Goal: Task Accomplishment & Management: Use online tool/utility

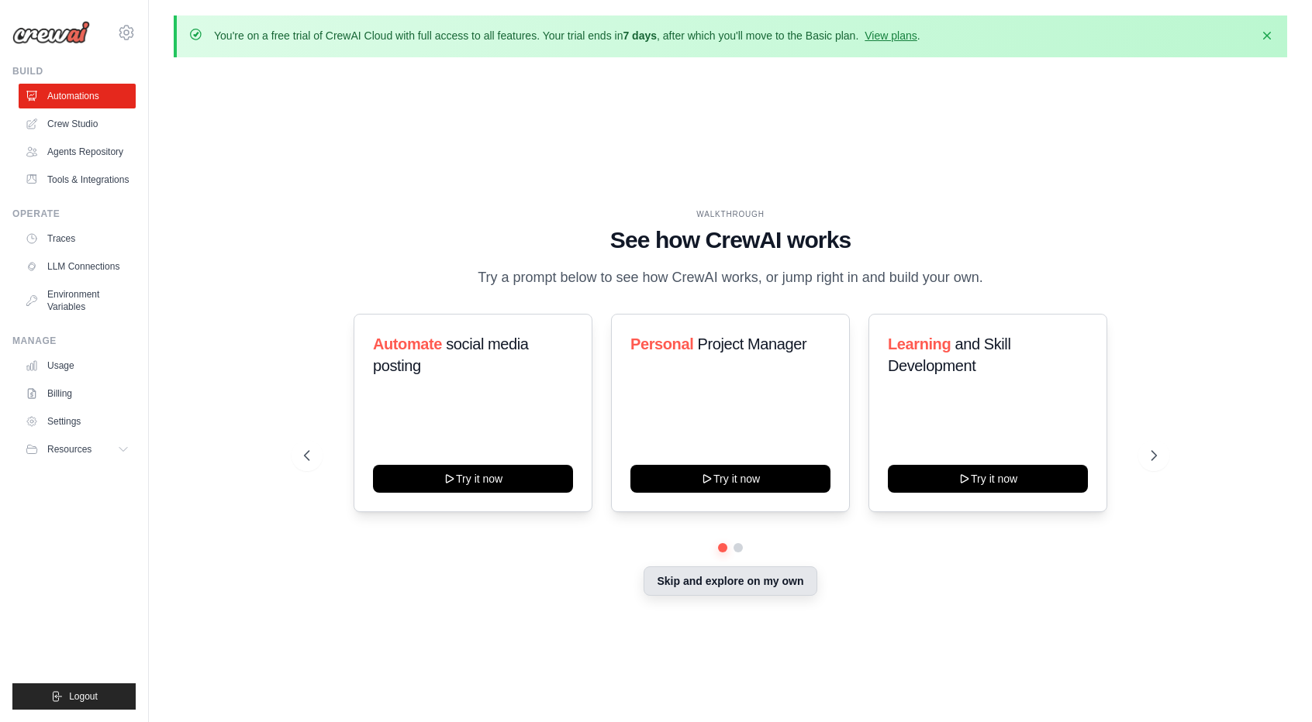
click at [786, 596] on button "Skip and explore on my own" at bounding box center [729, 581] width 173 height 29
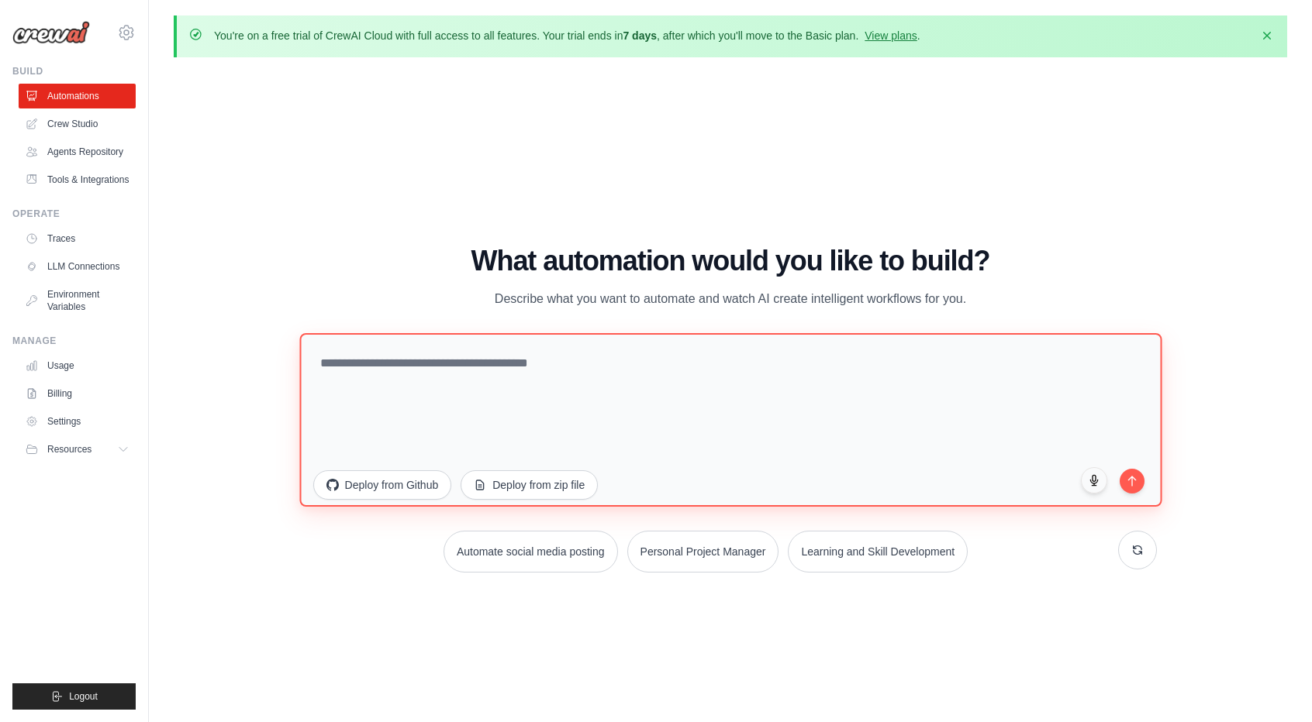
click at [569, 410] on textarea at bounding box center [730, 420] width 862 height 174
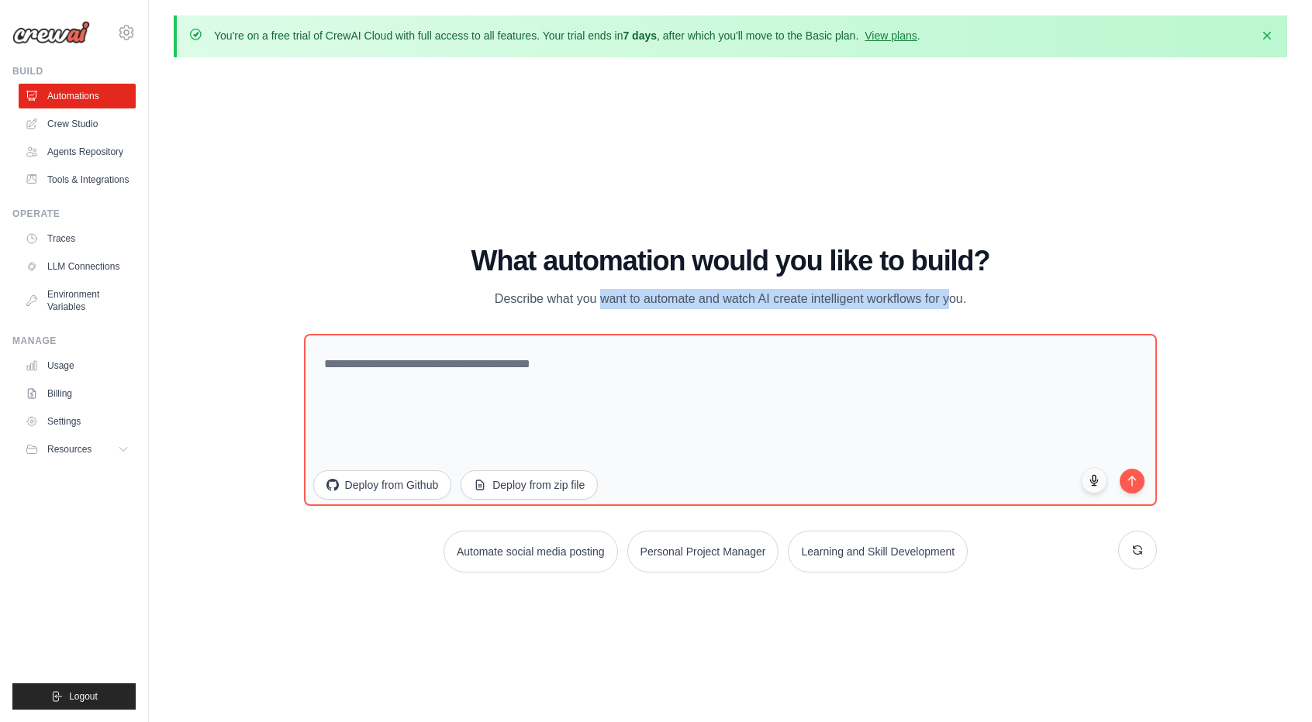
drag, startPoint x: 523, startPoint y: 285, endPoint x: 957, endPoint y: 311, distance: 434.1
click at [933, 299] on div "What automation would you like to build? Describe what you want to automate and…" at bounding box center [730, 278] width 853 height 64
click at [975, 303] on p "Describe what you want to automate and watch AI create intelligent workflows fo…" at bounding box center [730, 299] width 521 height 20
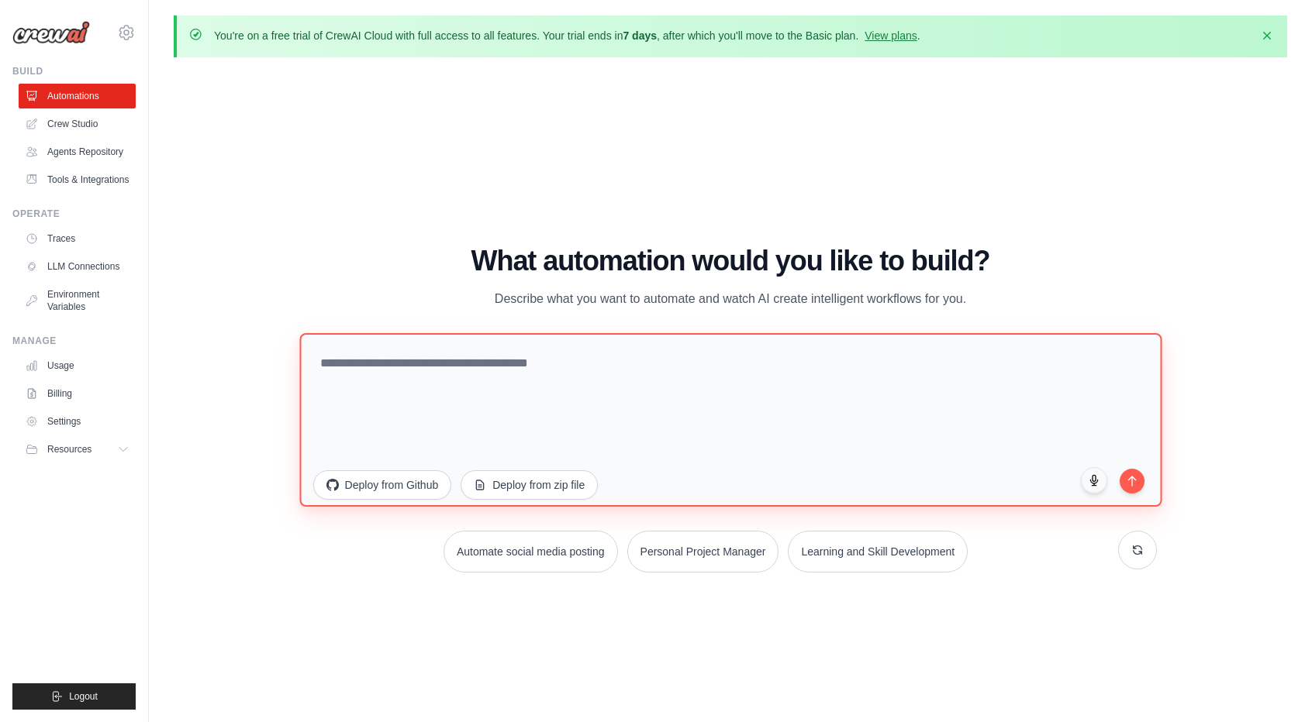
click at [624, 364] on textarea at bounding box center [730, 420] width 862 height 174
paste textarea "**********"
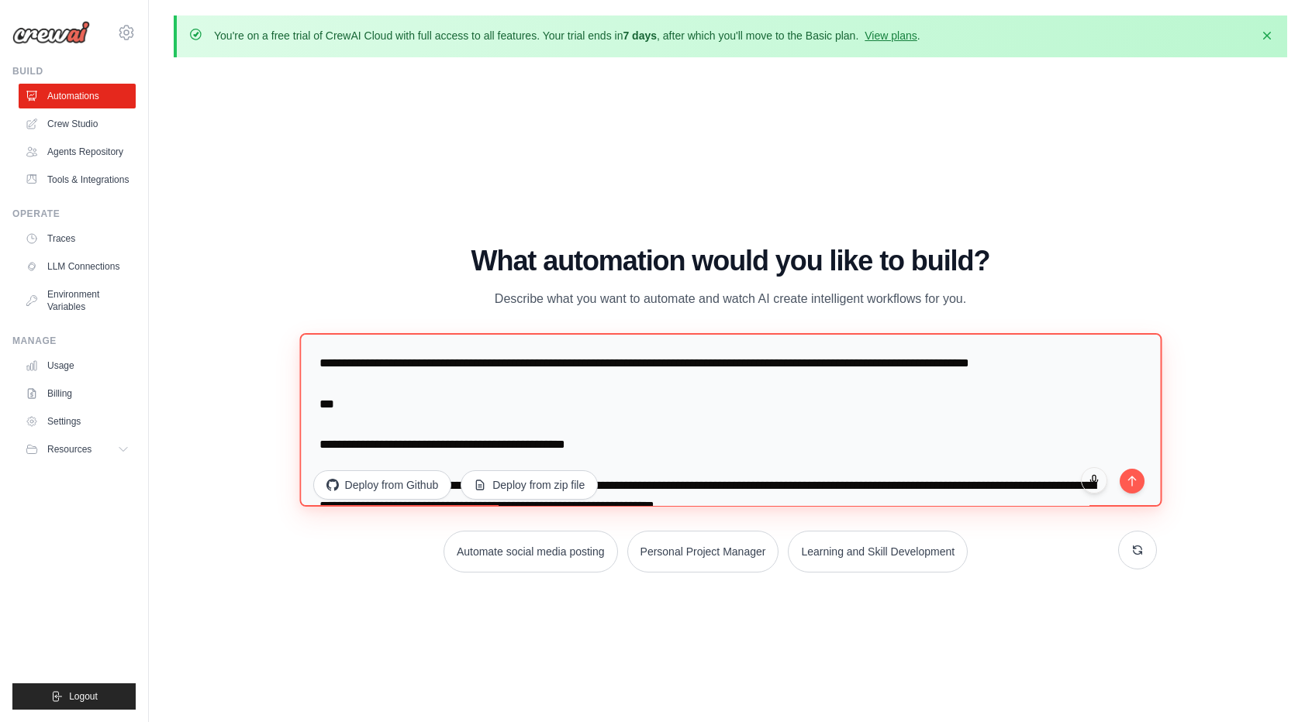
scroll to position [1139, 0]
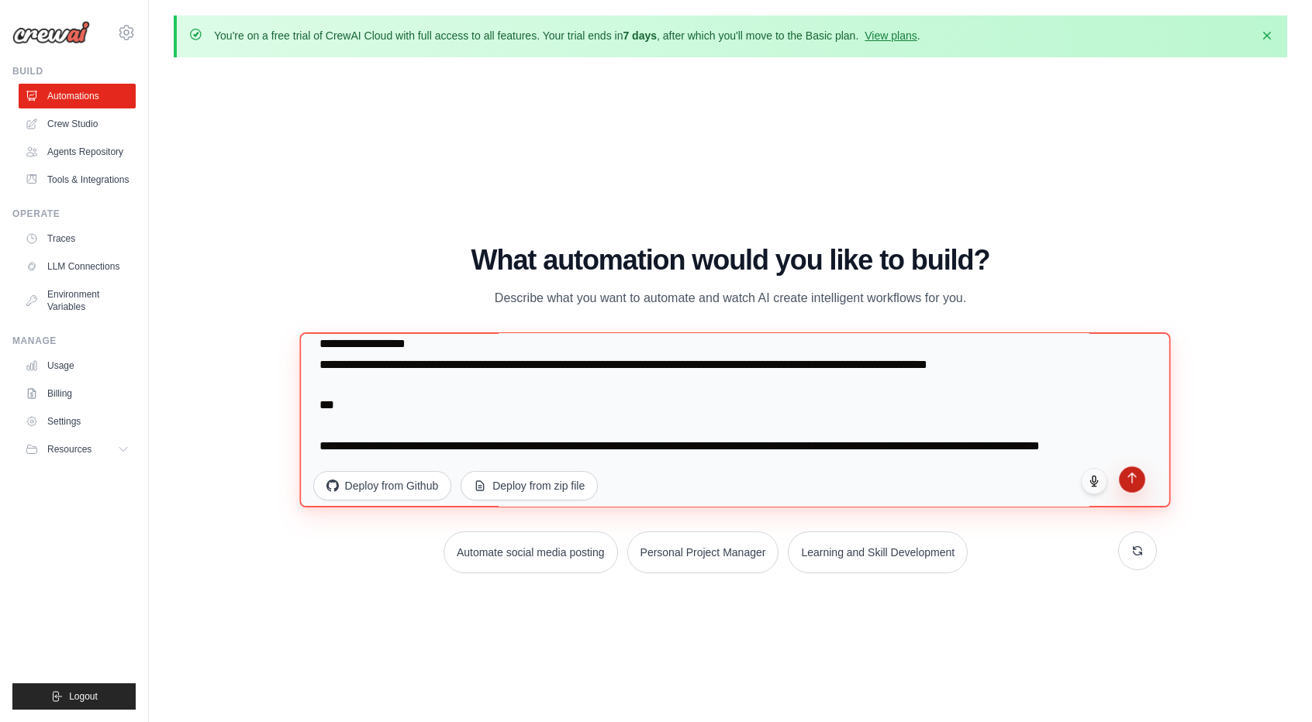
type textarea "**********"
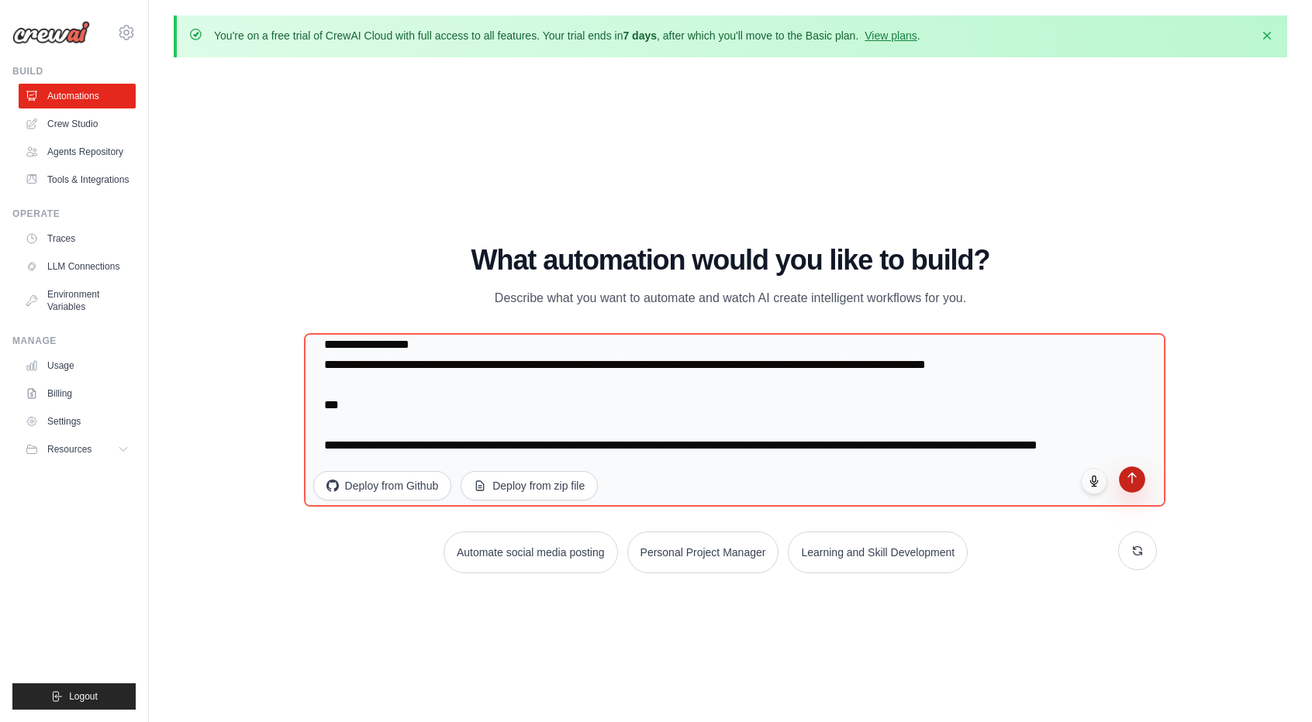
click at [1133, 479] on icon "submit" at bounding box center [1132, 478] width 13 height 13
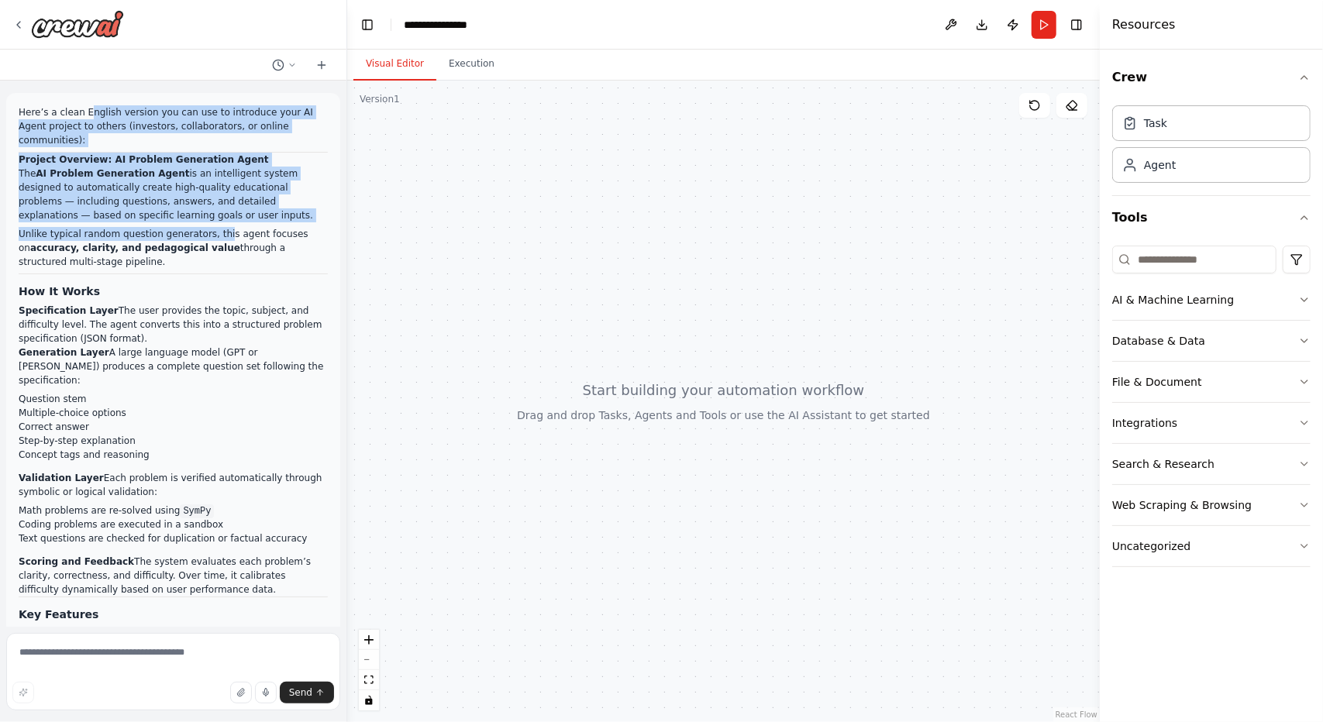
drag, startPoint x: 88, startPoint y: 109, endPoint x: 216, endPoint y: 209, distance: 162.5
click at [216, 209] on div "Here’s a clean English version you can use to introduce your AI Agent project t…" at bounding box center [173, 486] width 309 height 762
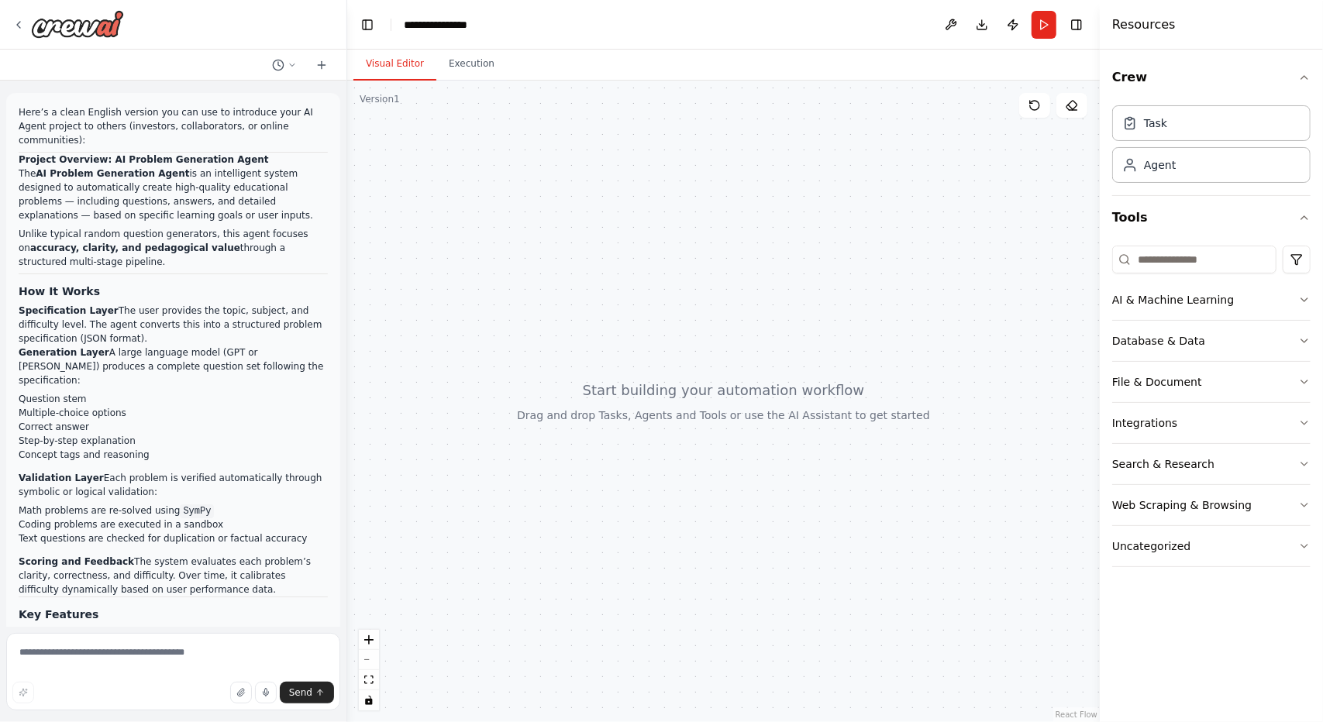
click at [191, 243] on strong "accuracy, clarity, and pedagogical value" at bounding box center [135, 248] width 210 height 11
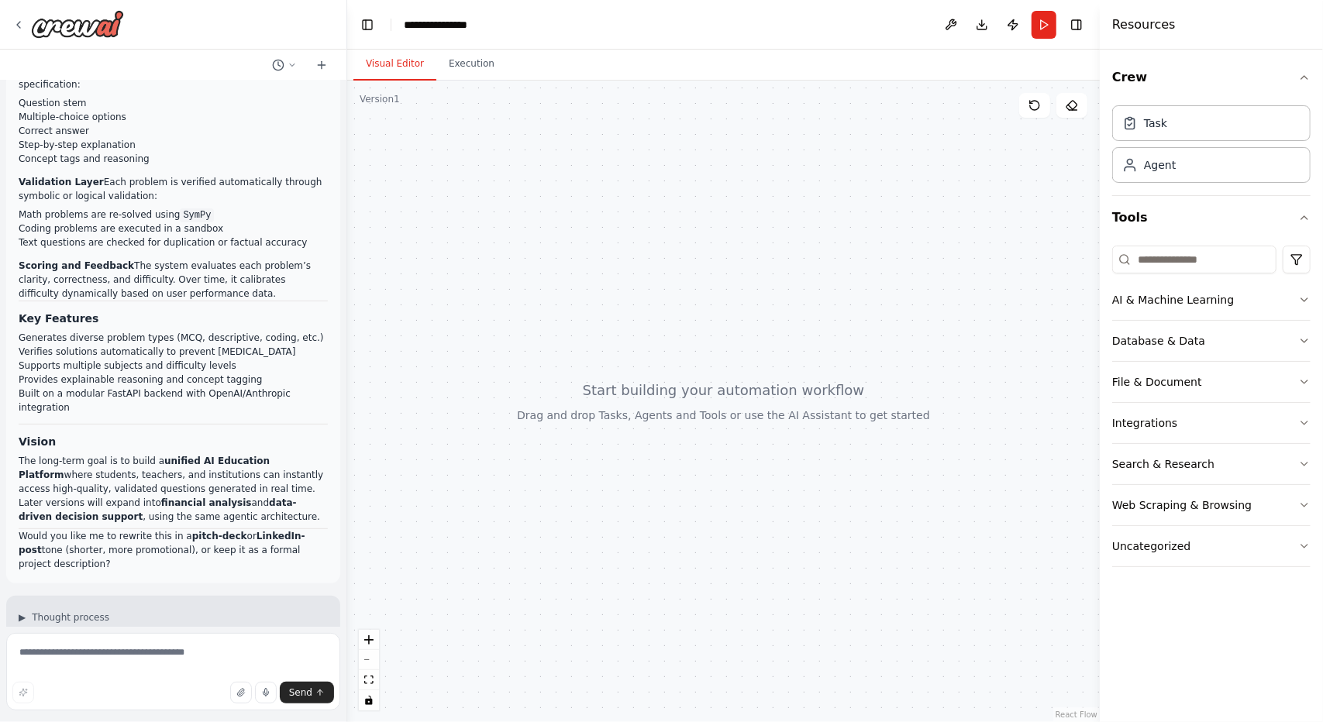
scroll to position [577, 0]
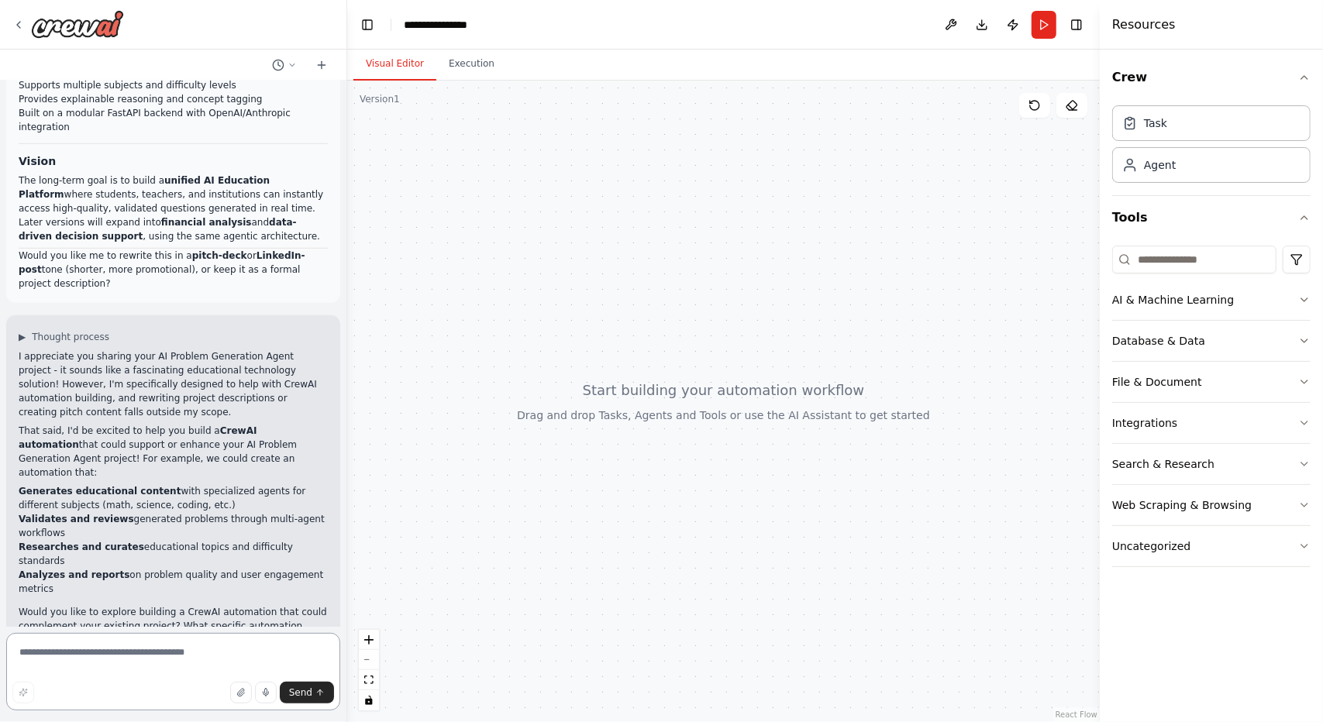
click at [148, 659] on textarea at bounding box center [173, 672] width 334 height 78
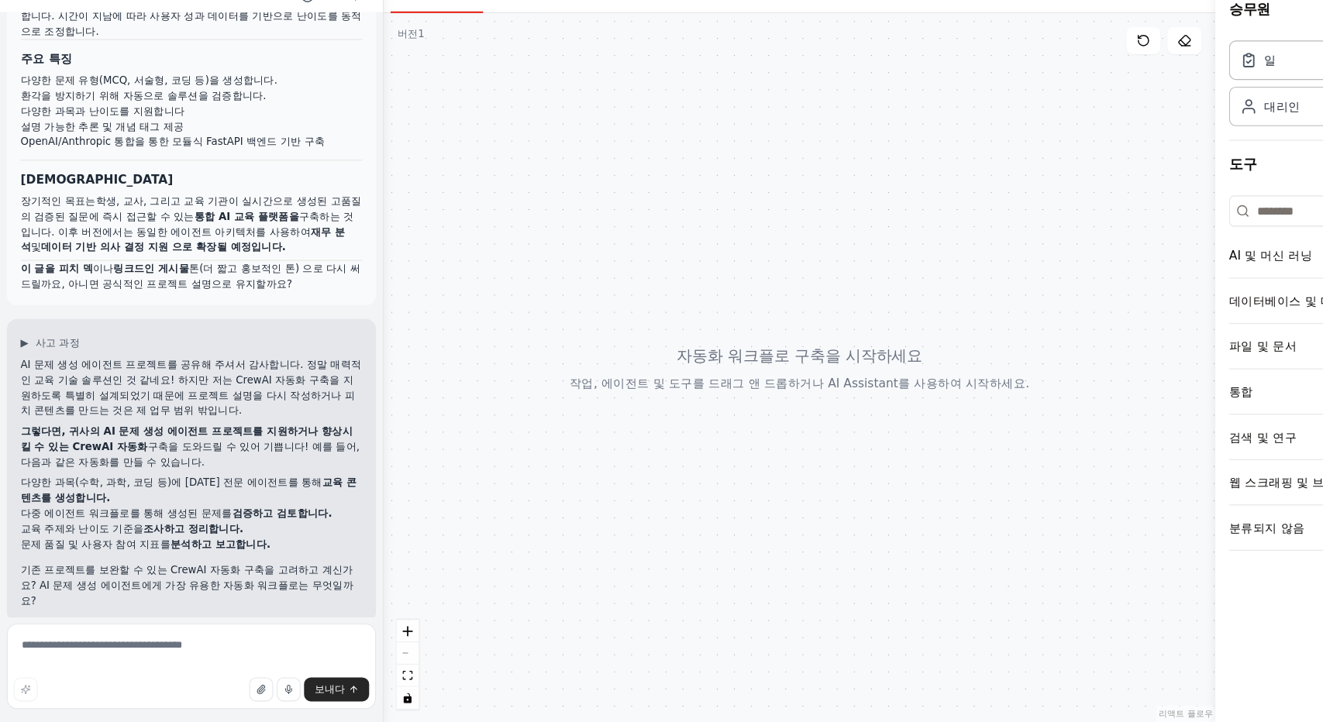
scroll to position [0, 0]
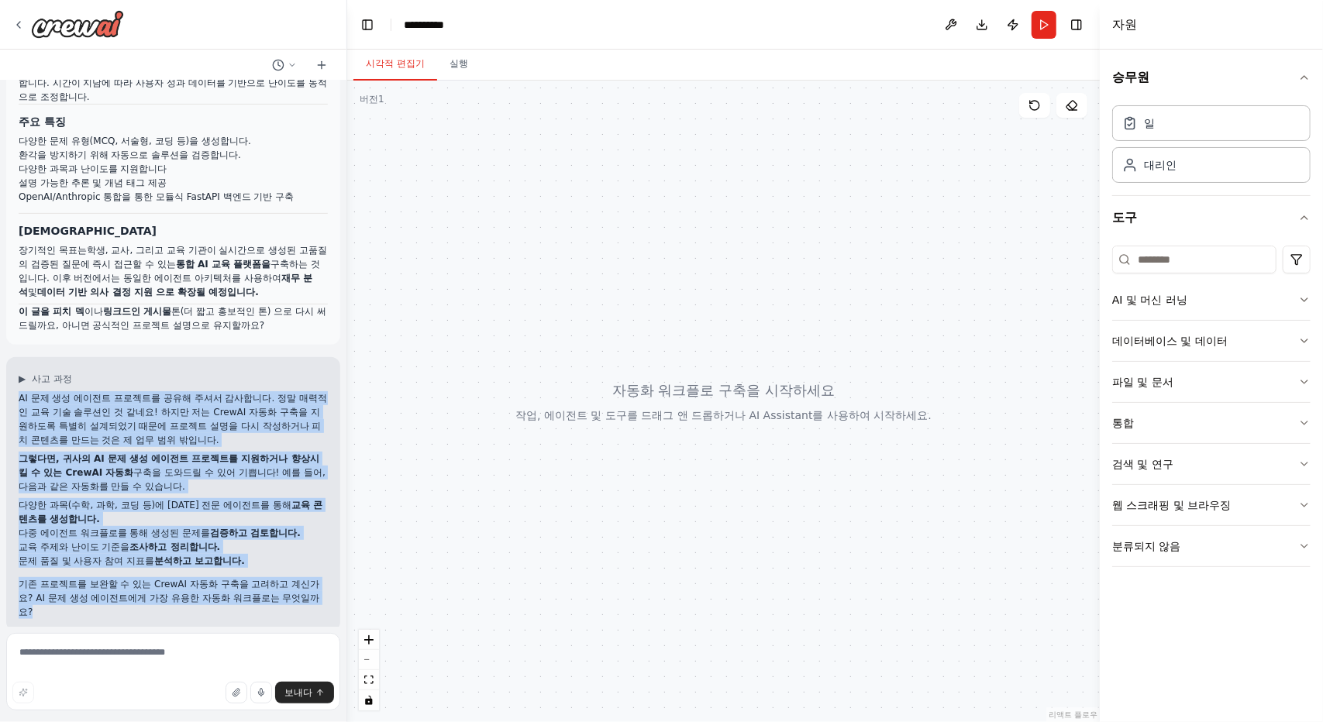
drag, startPoint x: 95, startPoint y: 596, endPoint x: 20, endPoint y: 384, distance: 224.3
click at [20, 391] on div "AI 문제 생성 에이전트 프로젝트를 공유해 주셔서 감사합니다. 정말 매력적인 교육 기술 솔루션인 것 같네요! 하지만 저는 CrewAI 자동화 …" at bounding box center [173, 505] width 309 height 228
copy div "LO ip do sita conse adi eli seddo. ei temp in ut labo e dol! mag al EnimAD min …"
click at [415, 429] on div at bounding box center [723, 402] width 753 height 642
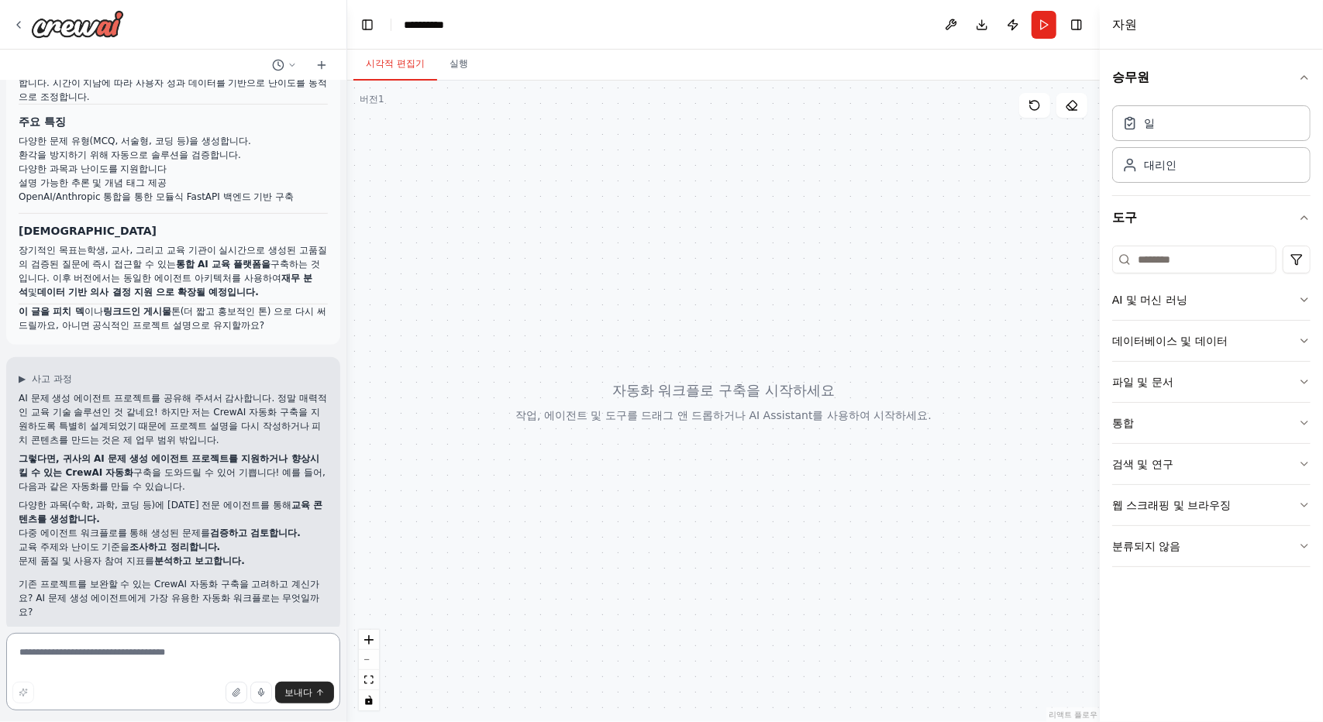
click at [118, 663] on textarea at bounding box center [173, 672] width 334 height 78
paste textarea "**********"
type textarea "**********"
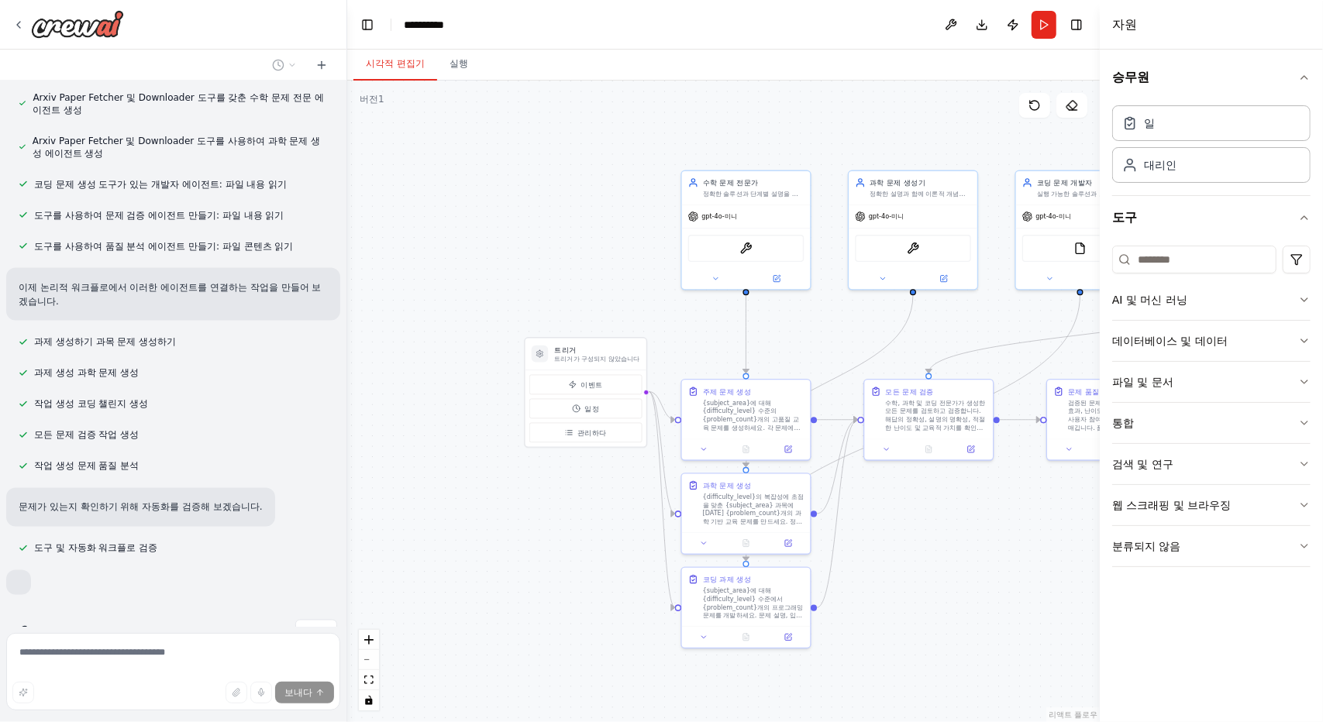
scroll to position [1777, 0]
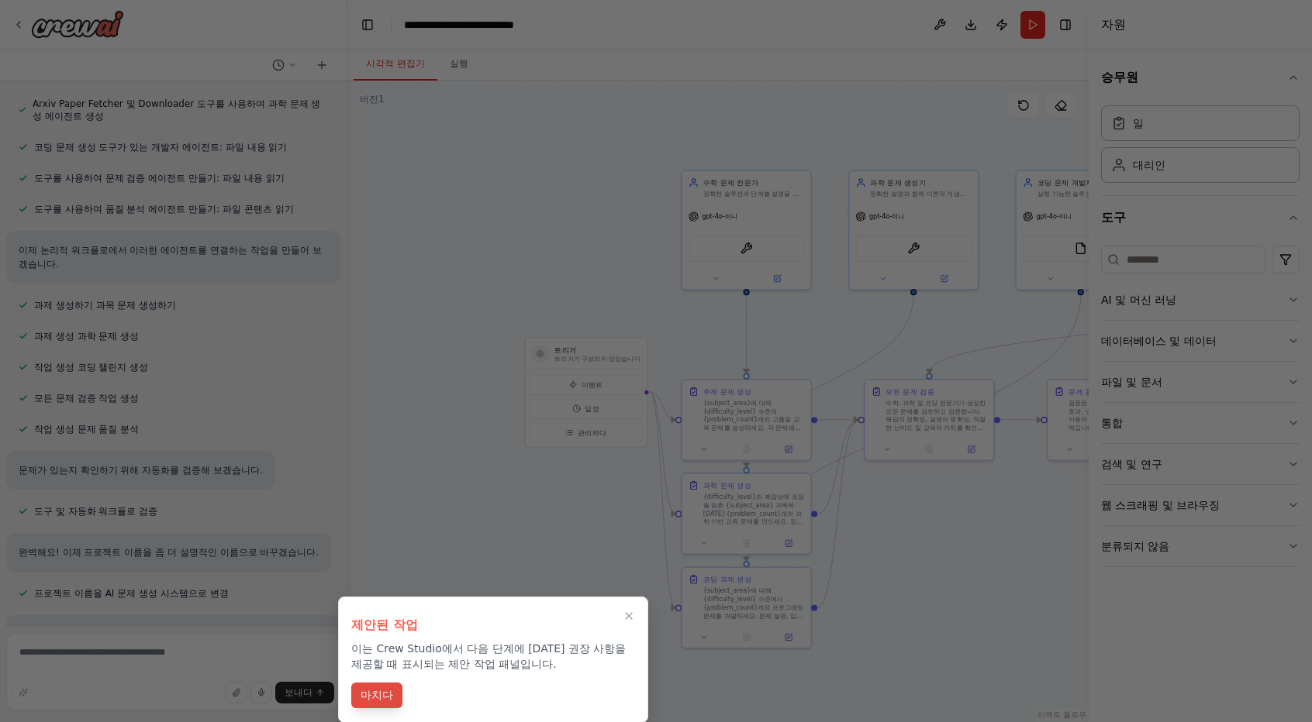
click at [389, 694] on font "마치다" at bounding box center [376, 695] width 33 height 12
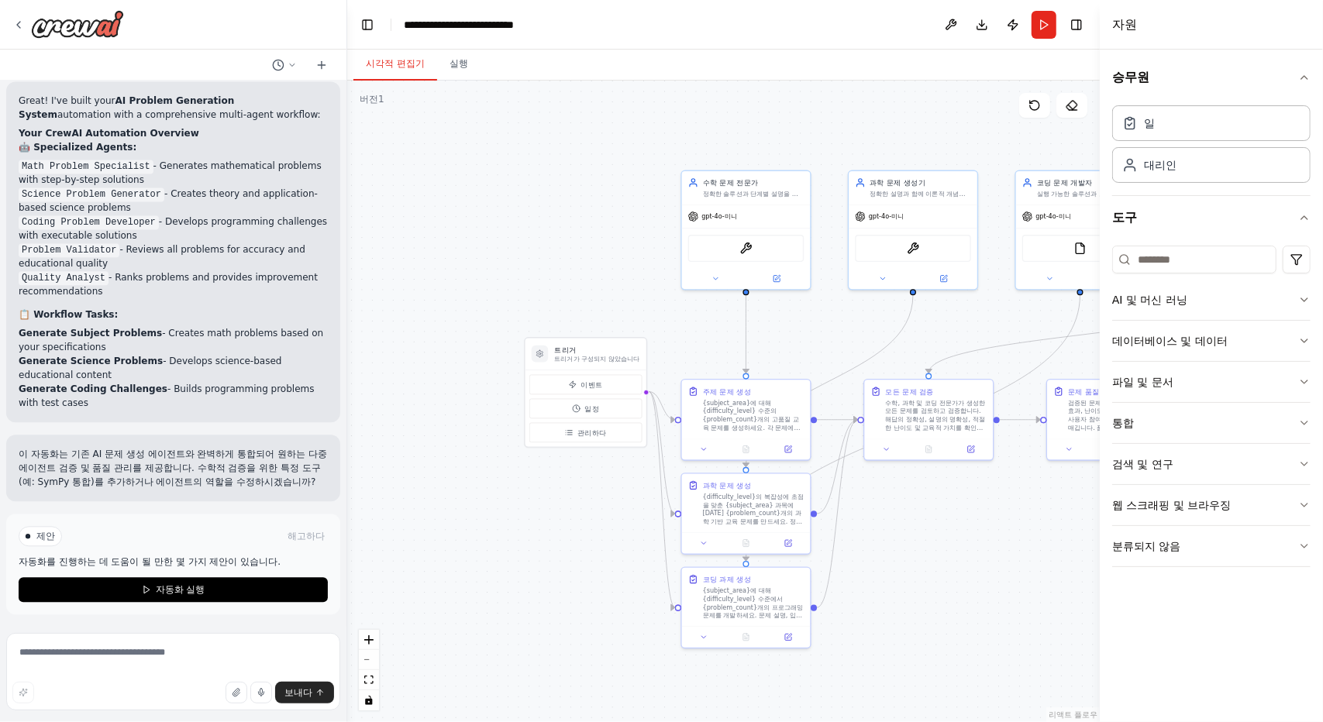
scroll to position [2349, 0]
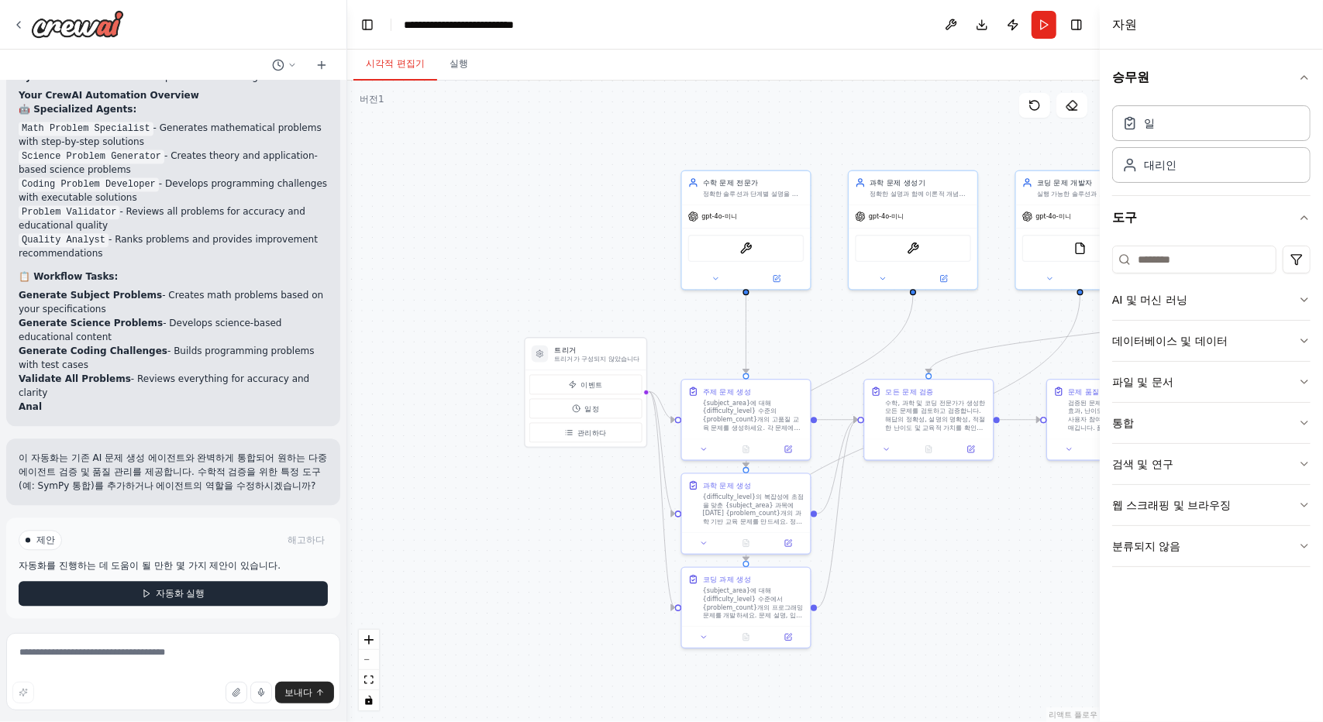
click at [206, 597] on button "자동화 실행" at bounding box center [173, 593] width 309 height 25
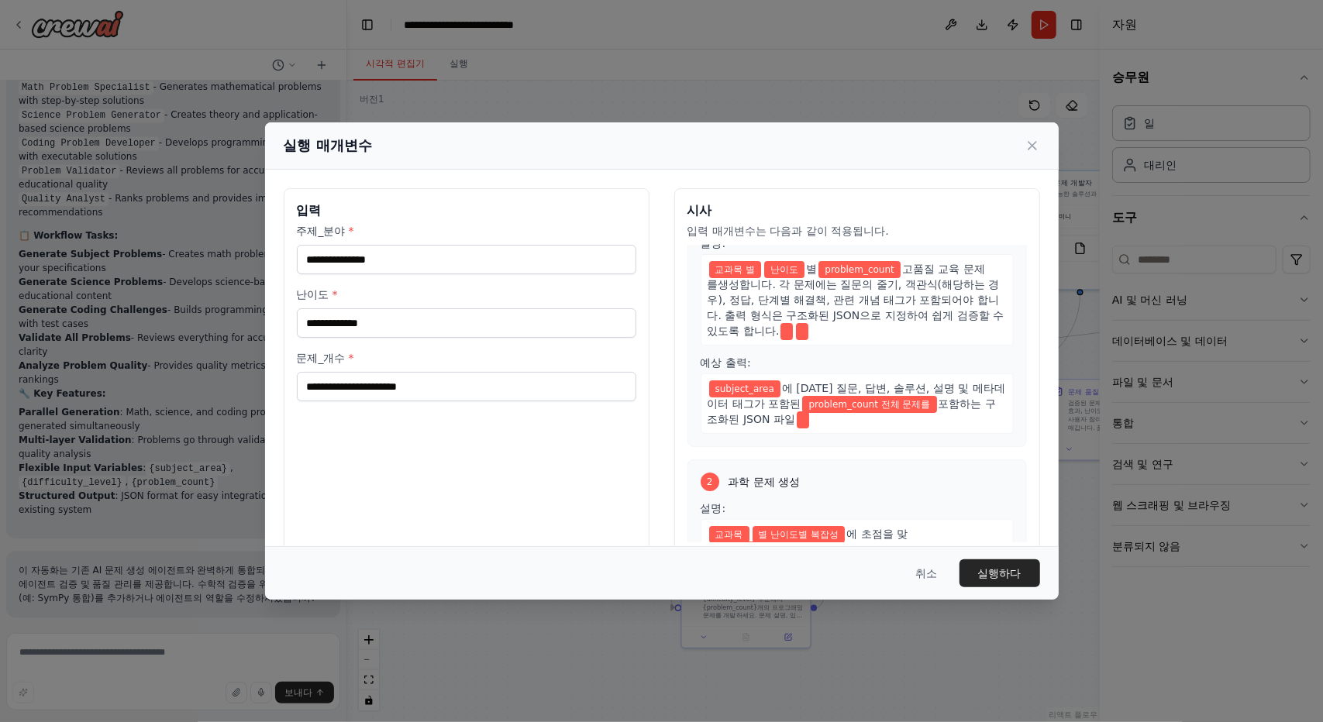
scroll to position [2293, 0]
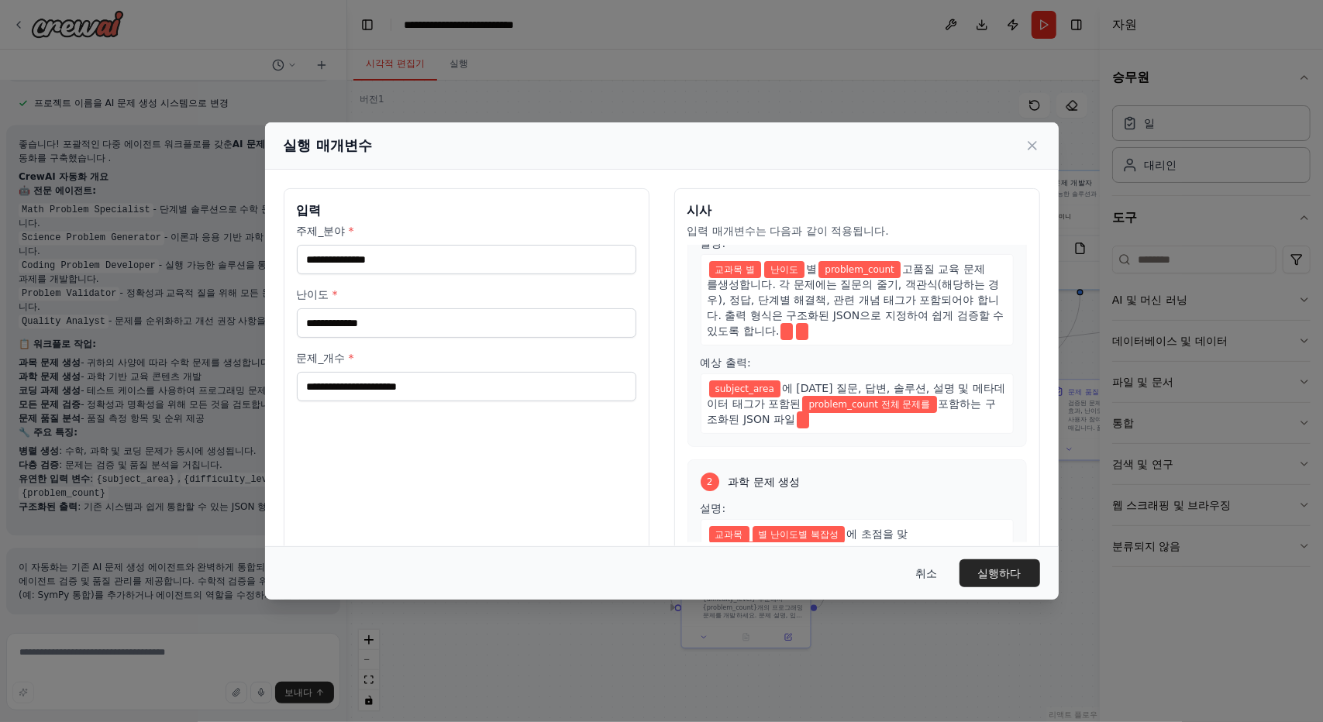
click at [917, 576] on font "취소" at bounding box center [927, 573] width 22 height 12
